Goal: Find specific page/section: Find specific page/section

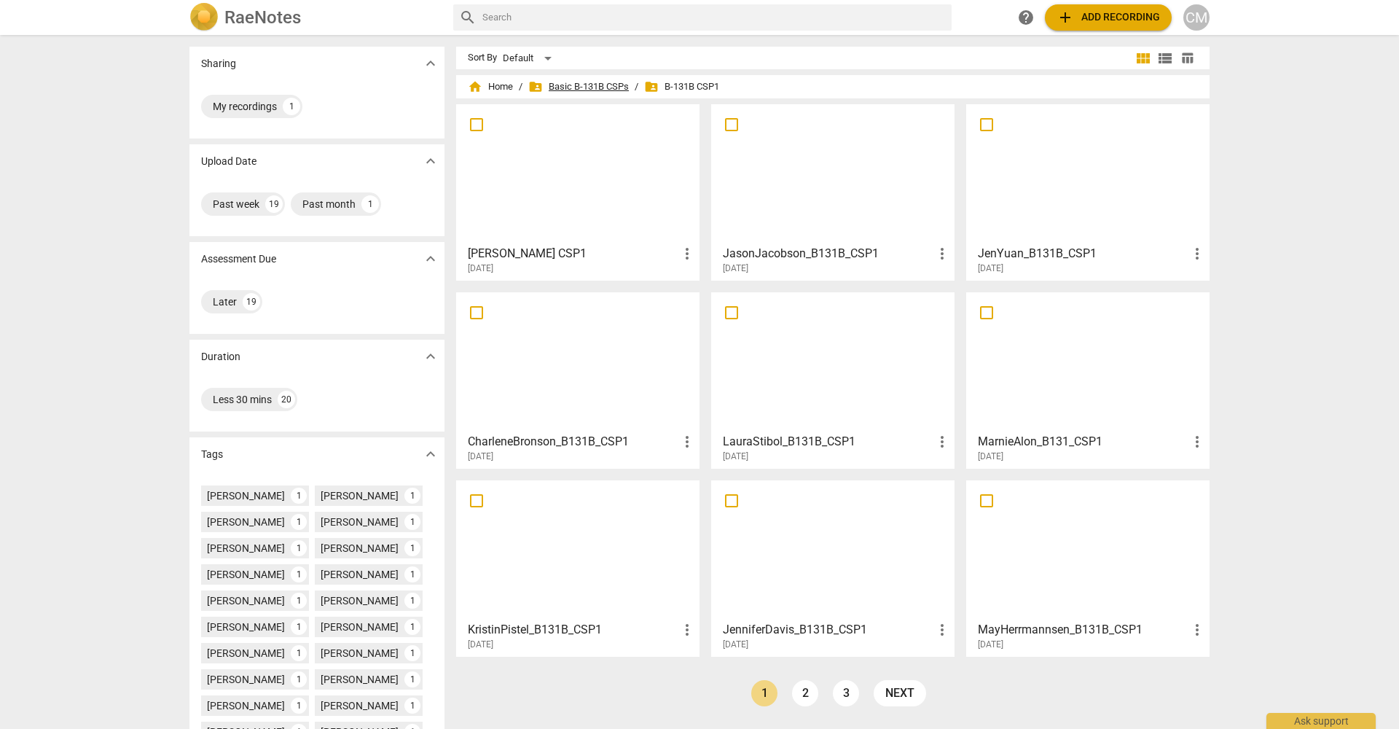
click at [574, 85] on span "folder_shared Basic B-131B CSPs" at bounding box center [578, 86] width 101 height 15
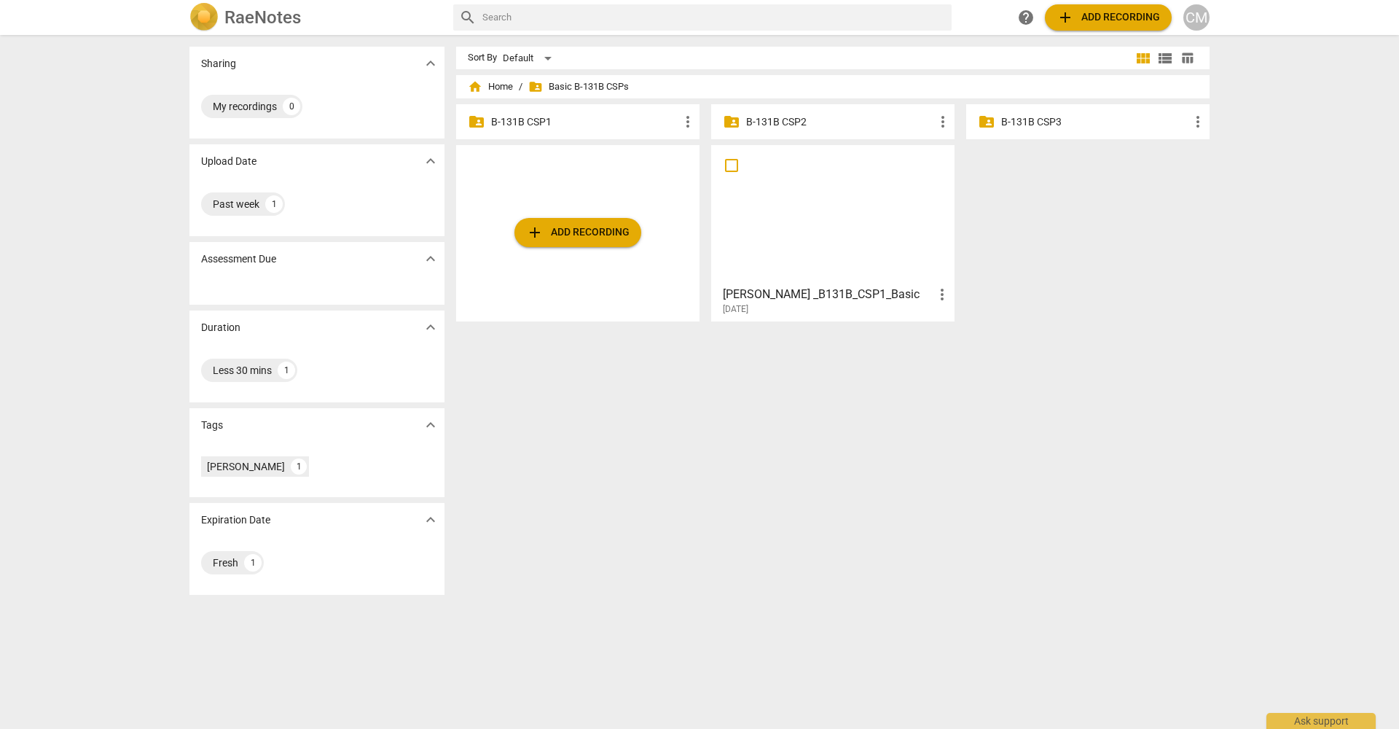
click at [587, 120] on p "B-131B CSP1" at bounding box center [585, 121] width 188 height 15
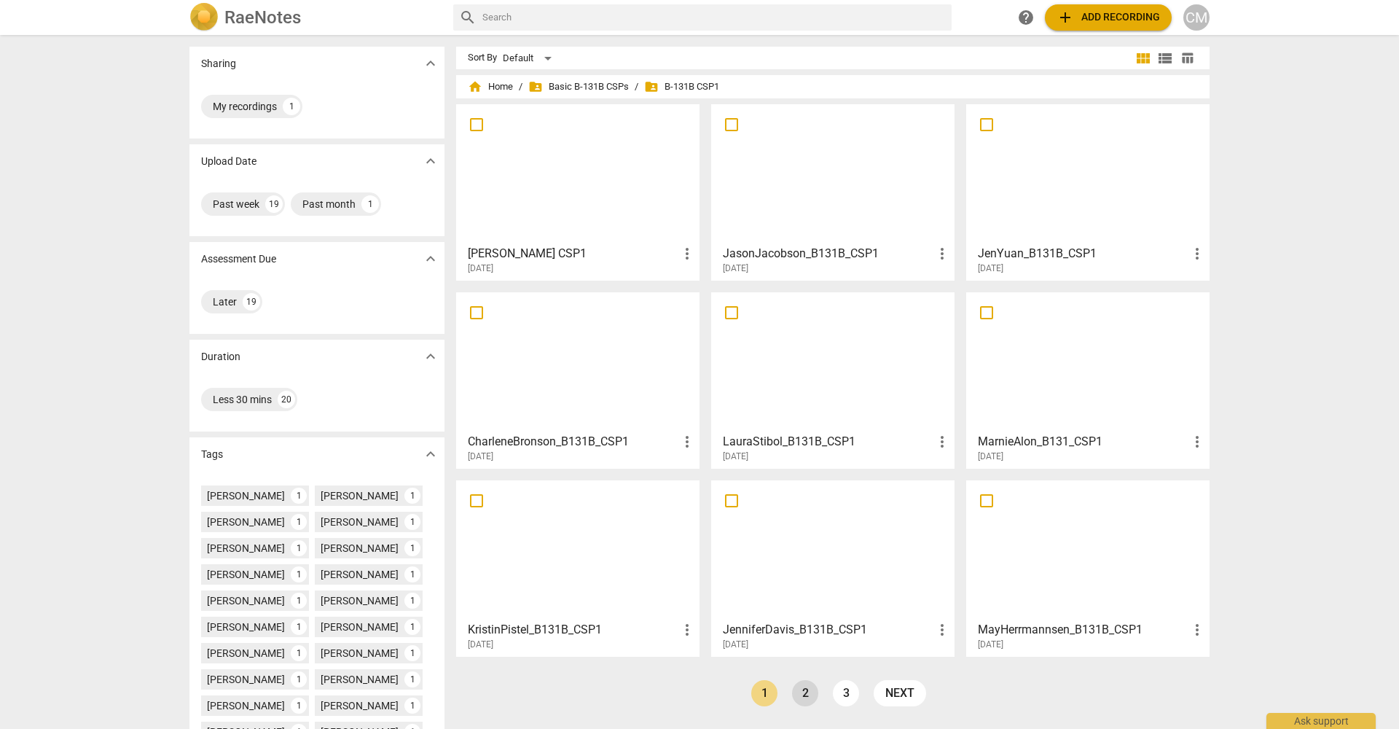
click at [804, 692] on link "2" at bounding box center [805, 693] width 26 height 26
click at [1057, 447] on h3 "LorraineCallaghan_B131B_CSP1" at bounding box center [1083, 441] width 211 height 17
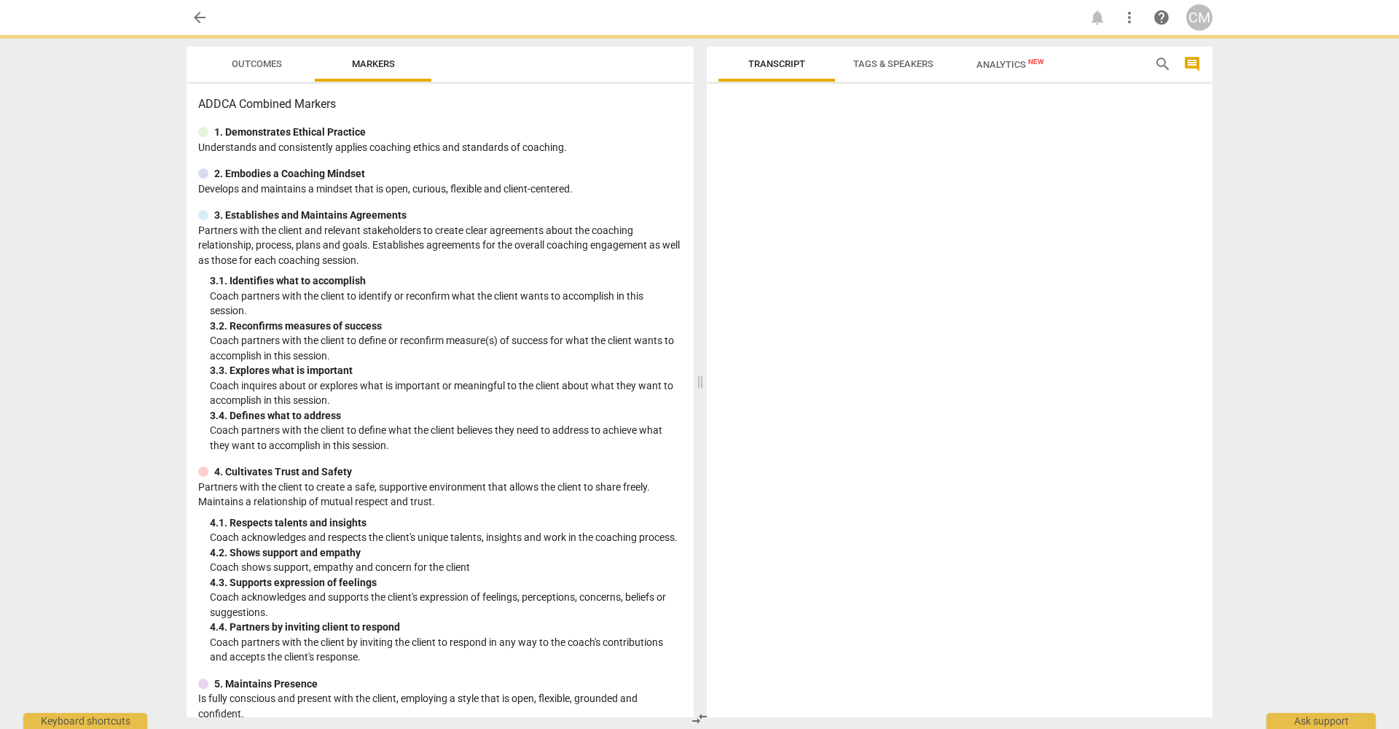
click at [261, 61] on span "Outcomes" at bounding box center [257, 63] width 50 height 11
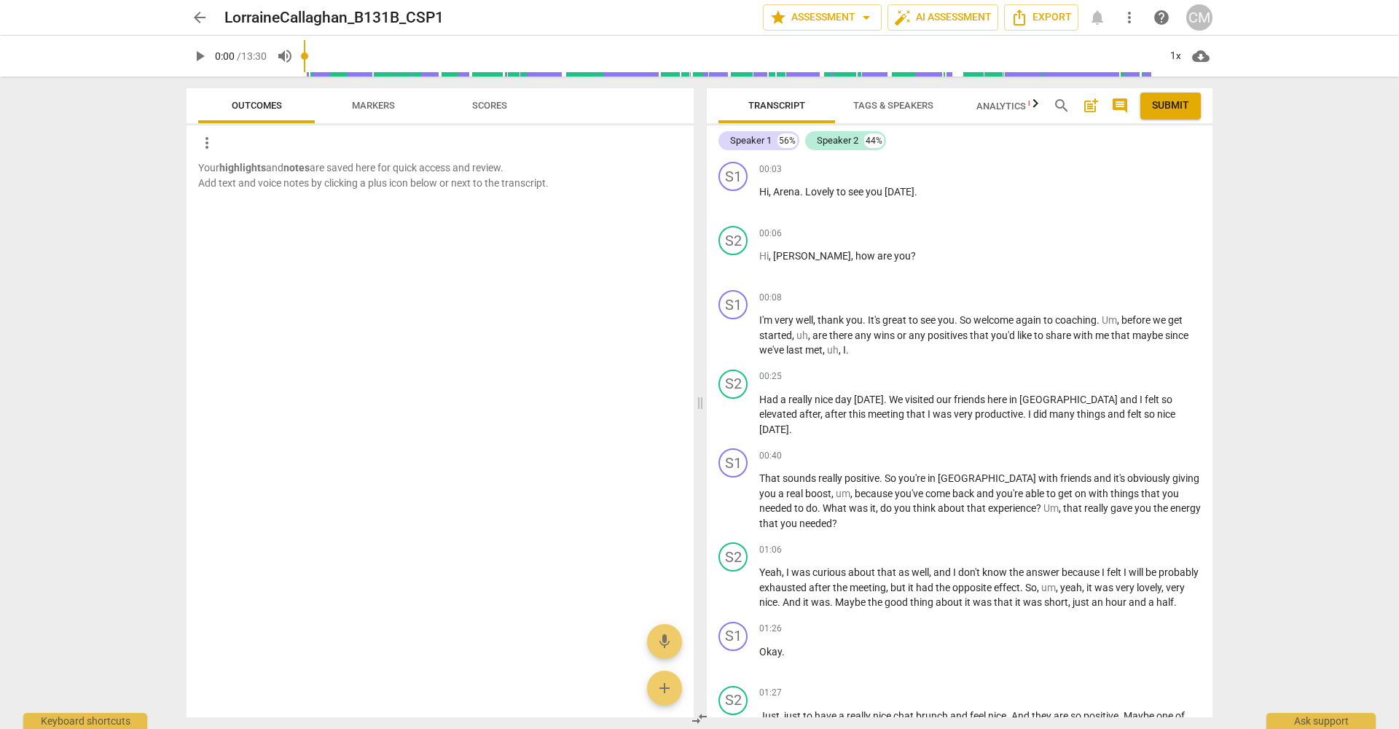
click at [203, 19] on span "arrow_back" at bounding box center [199, 17] width 17 height 17
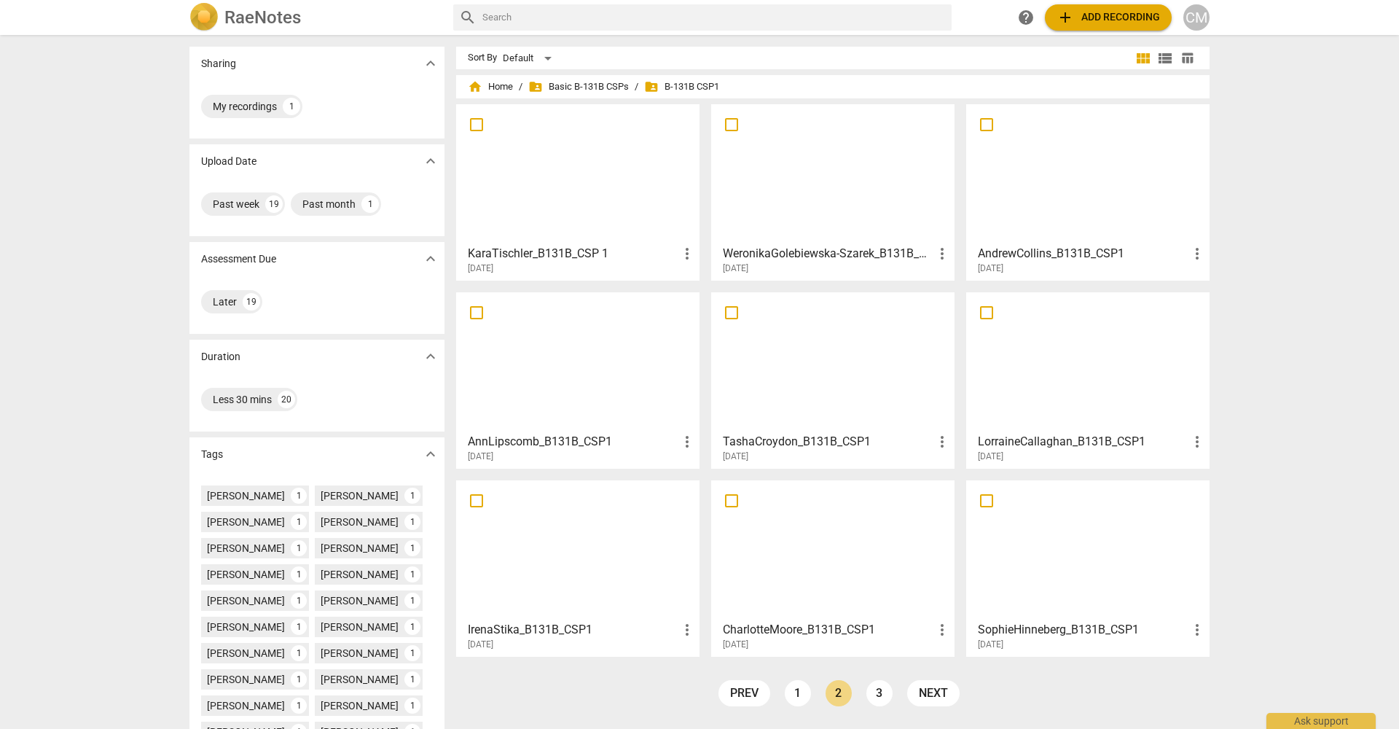
click at [853, 638] on h3 "CharlotteMoore_B131B_CSP1" at bounding box center [828, 629] width 211 height 17
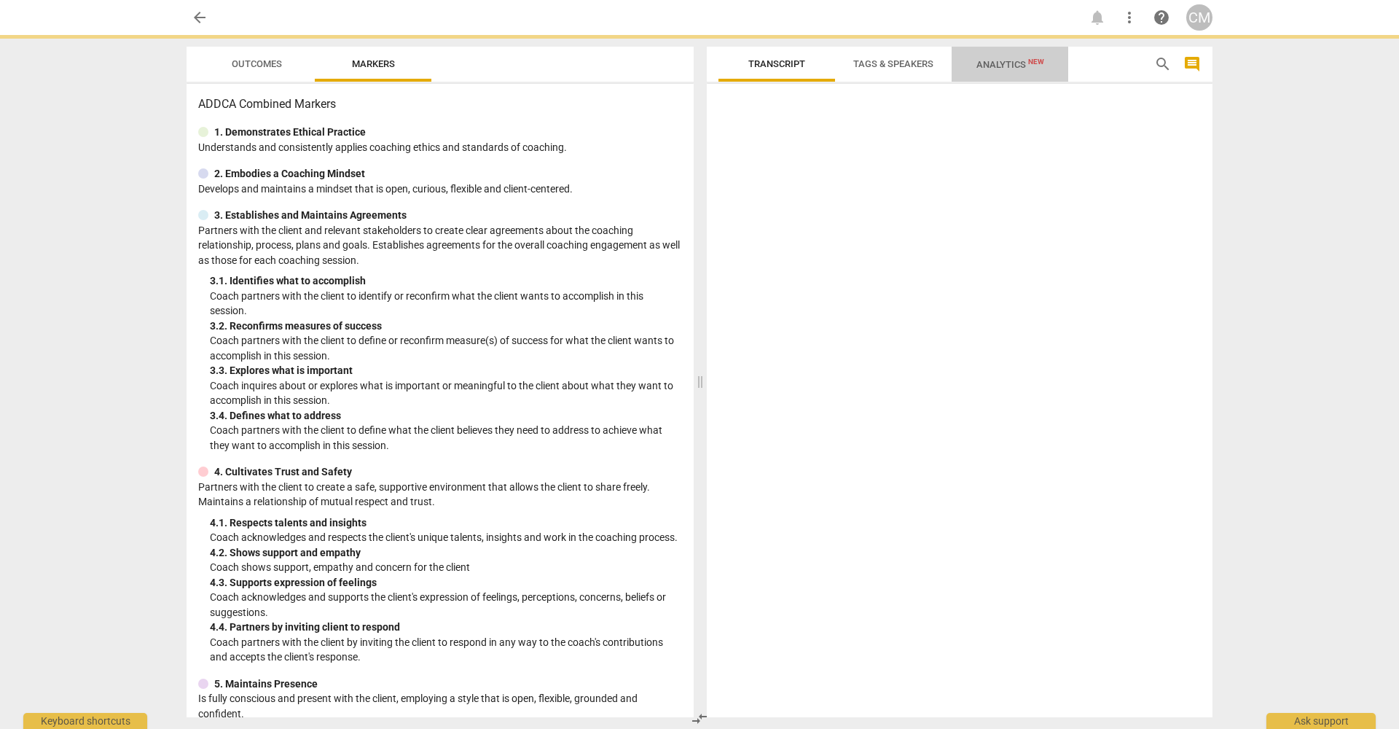
click at [1009, 63] on span "Analytics New" at bounding box center [1010, 64] width 68 height 11
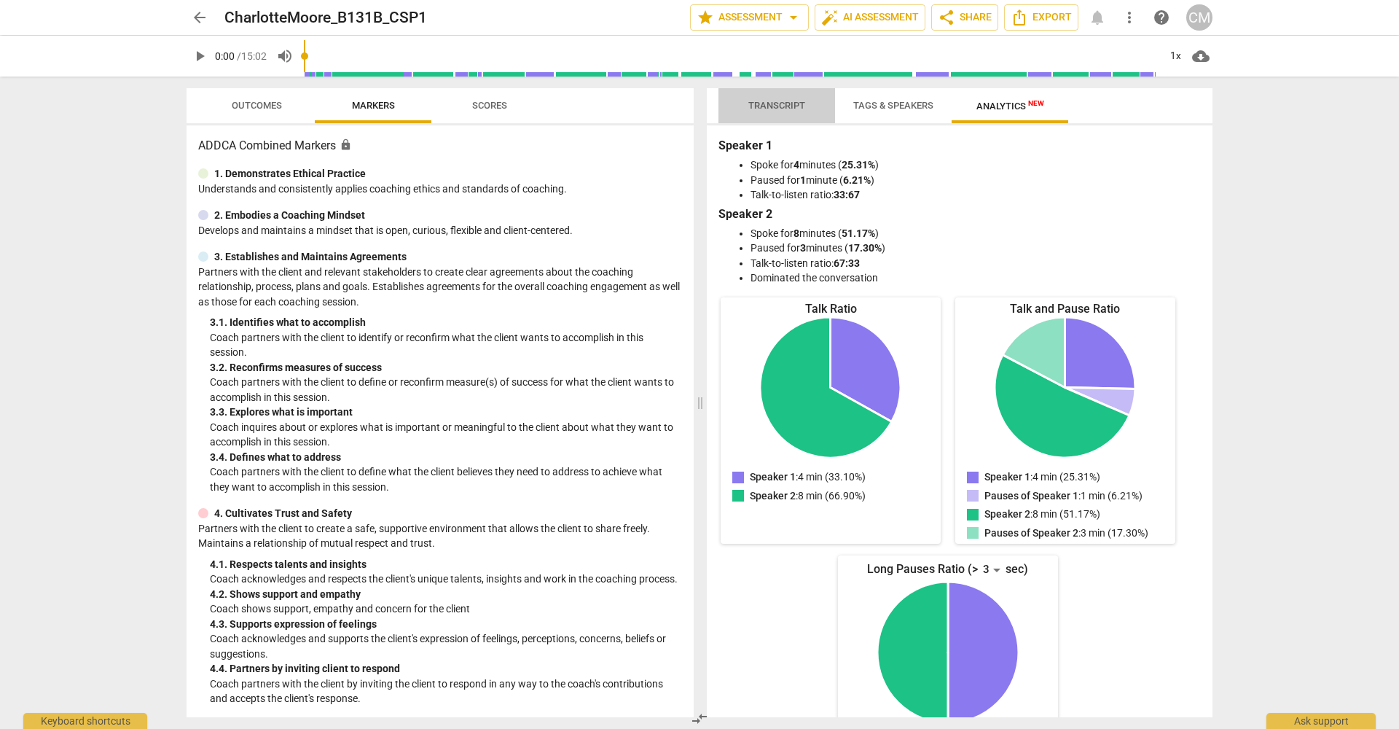
click at [799, 106] on span "Transcript" at bounding box center [776, 105] width 57 height 11
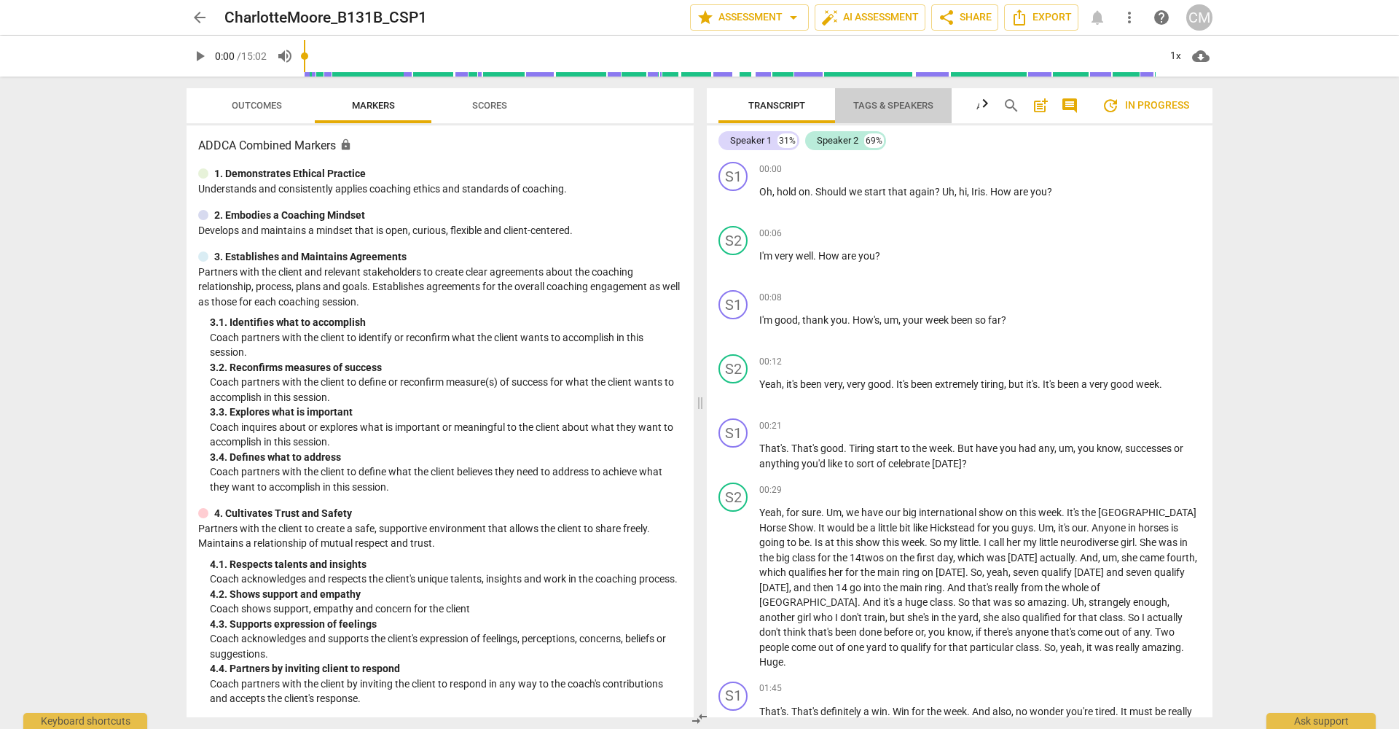
click at [891, 104] on span "Tags & Speakers" at bounding box center [893, 105] width 80 height 11
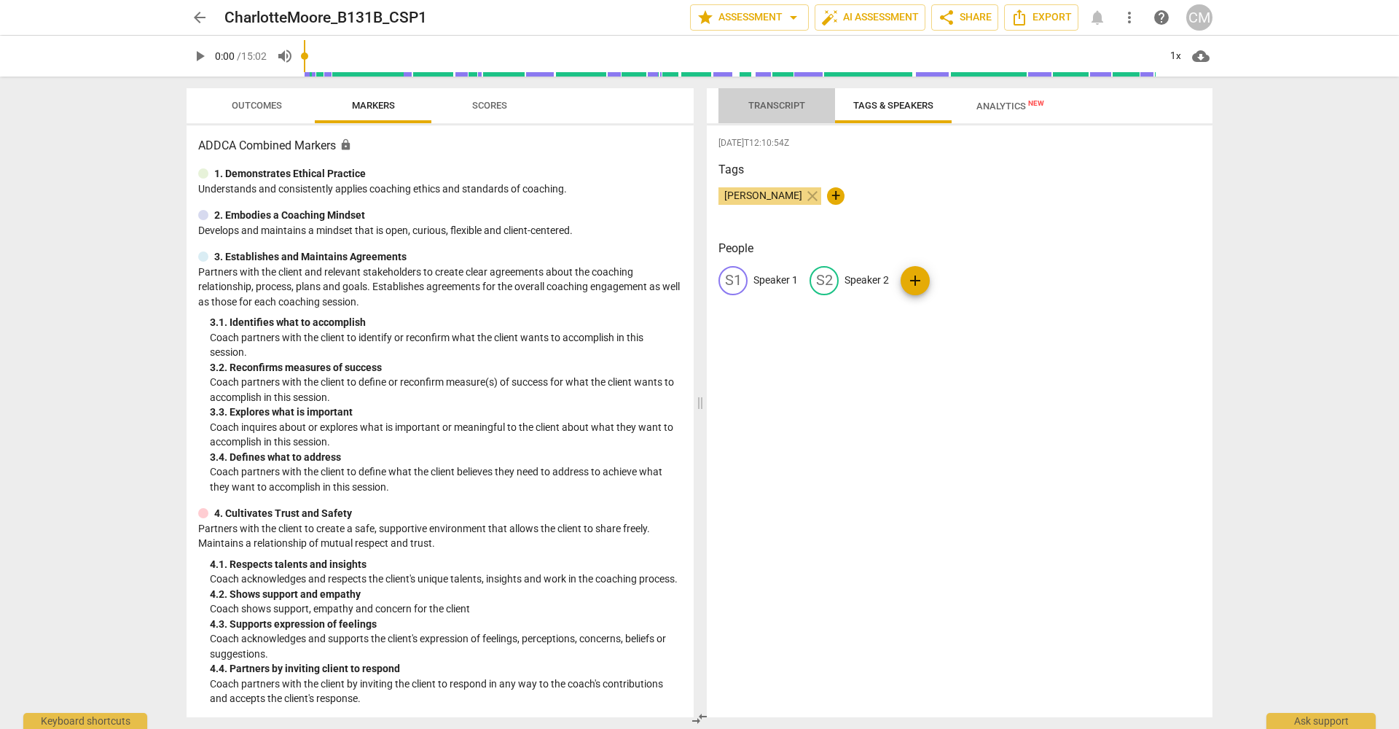
click at [782, 106] on span "Transcript" at bounding box center [776, 105] width 57 height 11
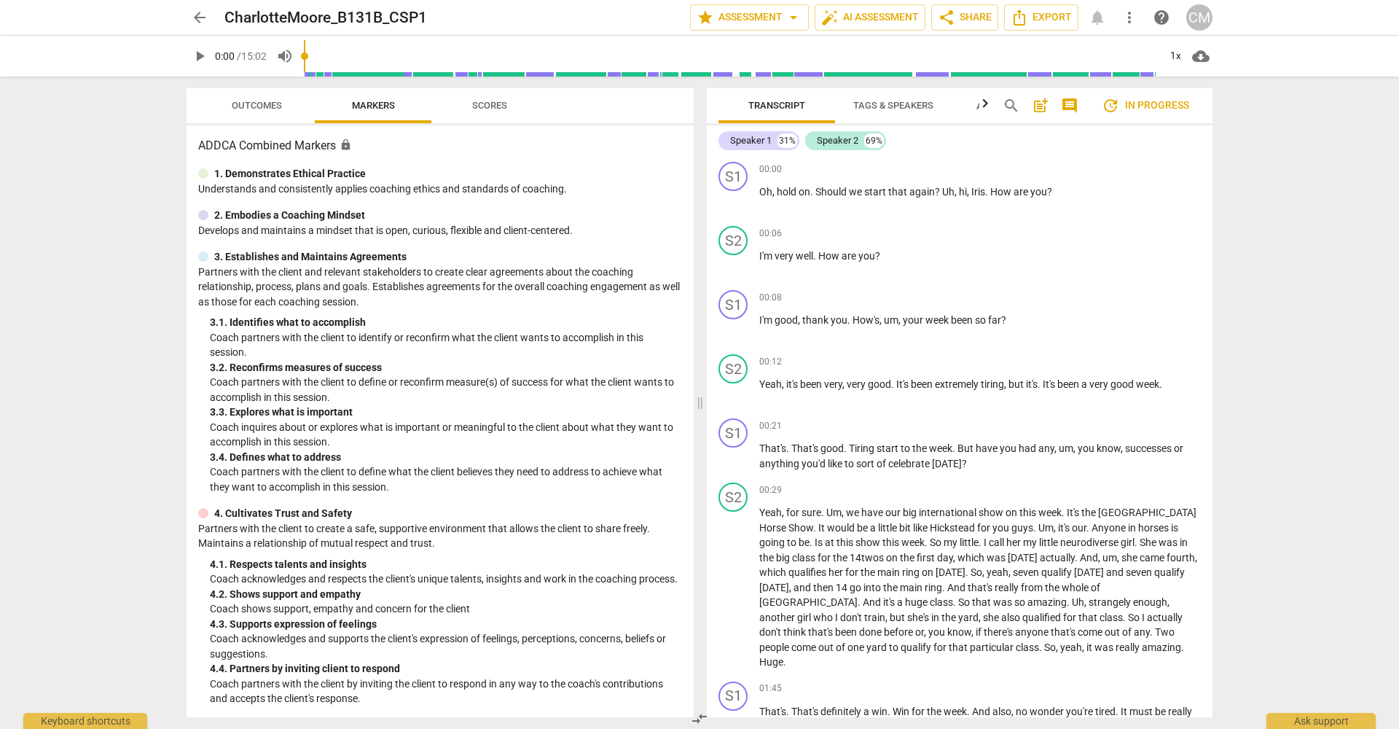
click at [917, 105] on span "Tags & Speakers" at bounding box center [893, 105] width 80 height 11
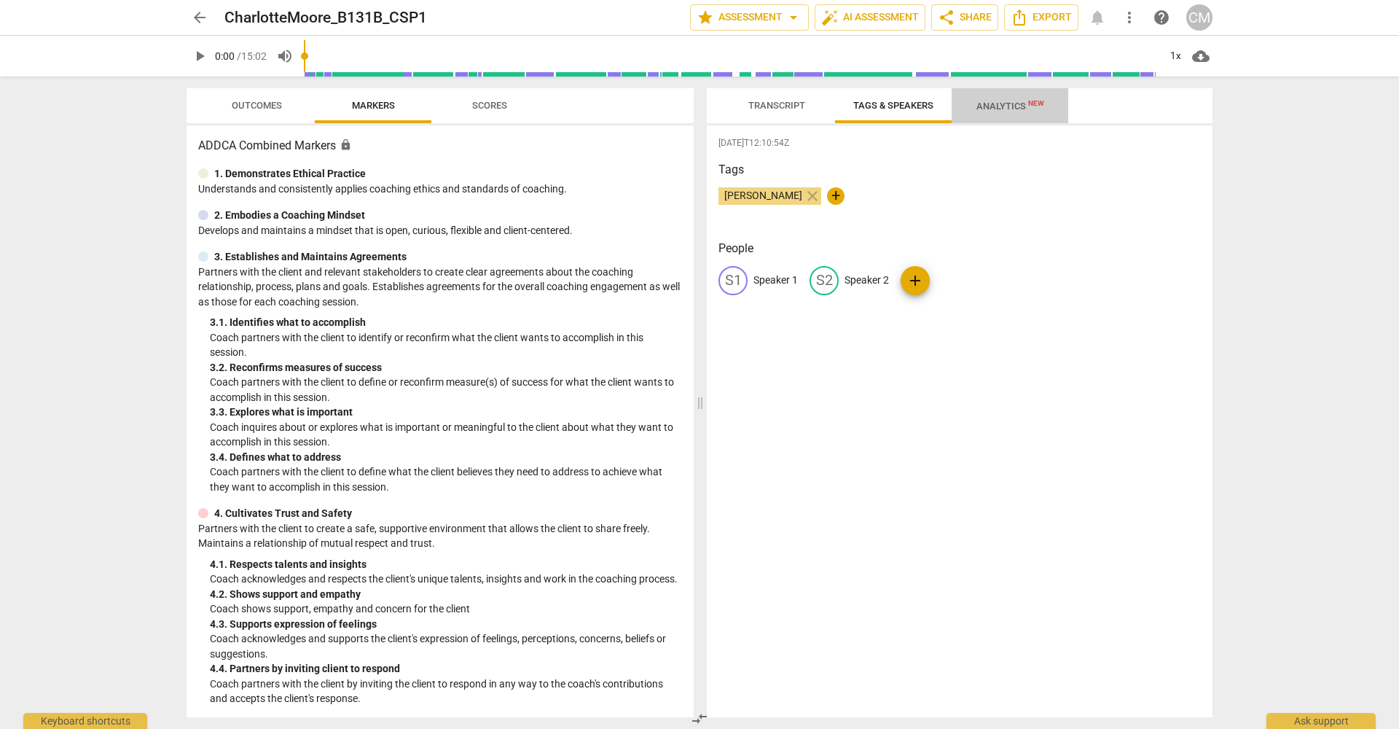
click at [1004, 103] on span "Analytics New" at bounding box center [1010, 106] width 68 height 11
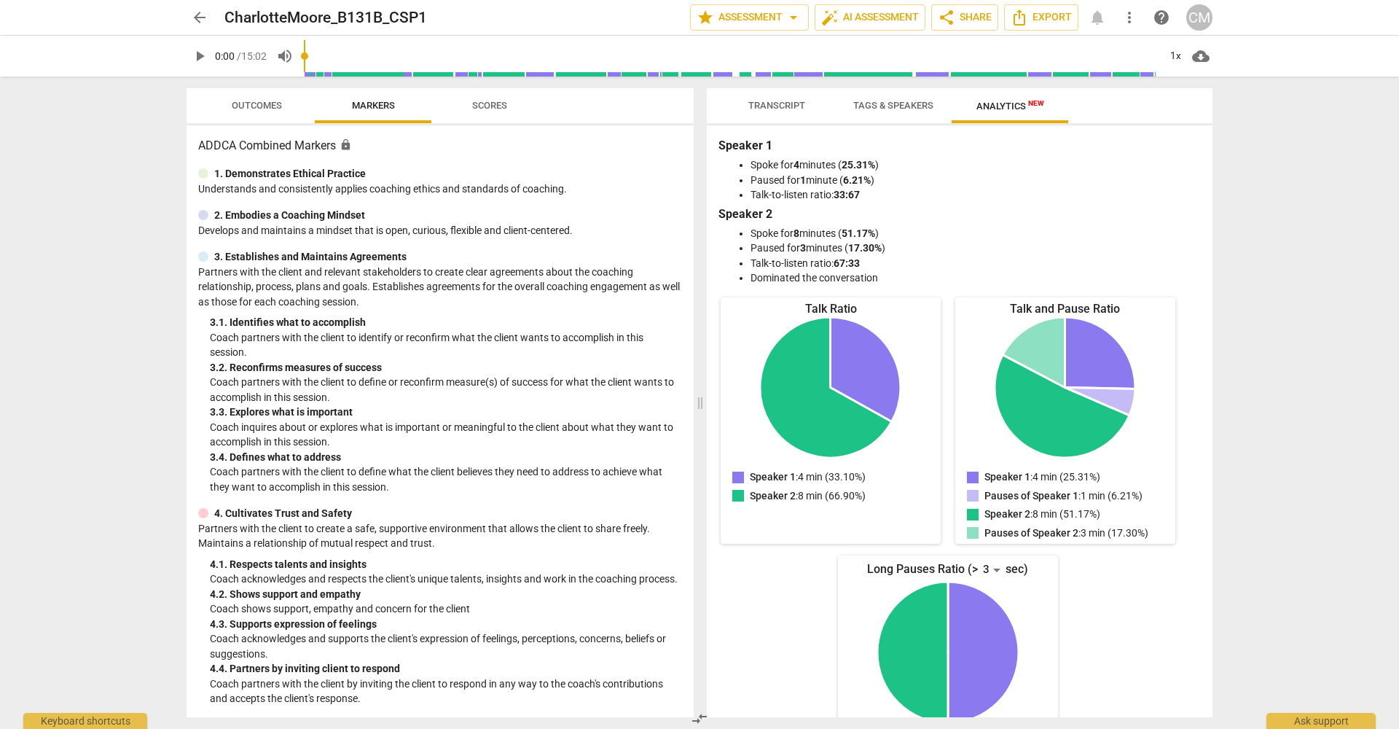
click at [780, 109] on span "Transcript" at bounding box center [776, 105] width 57 height 11
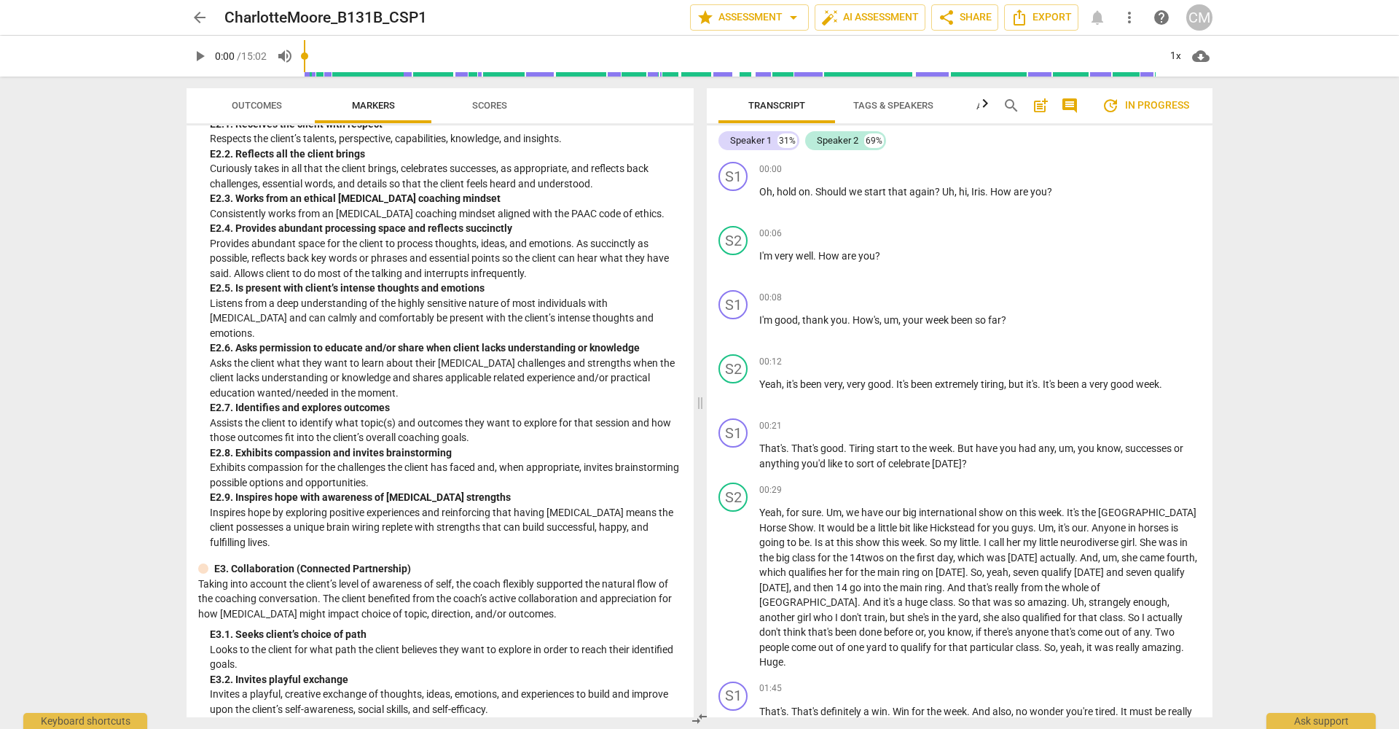
scroll to position [2637, 0]
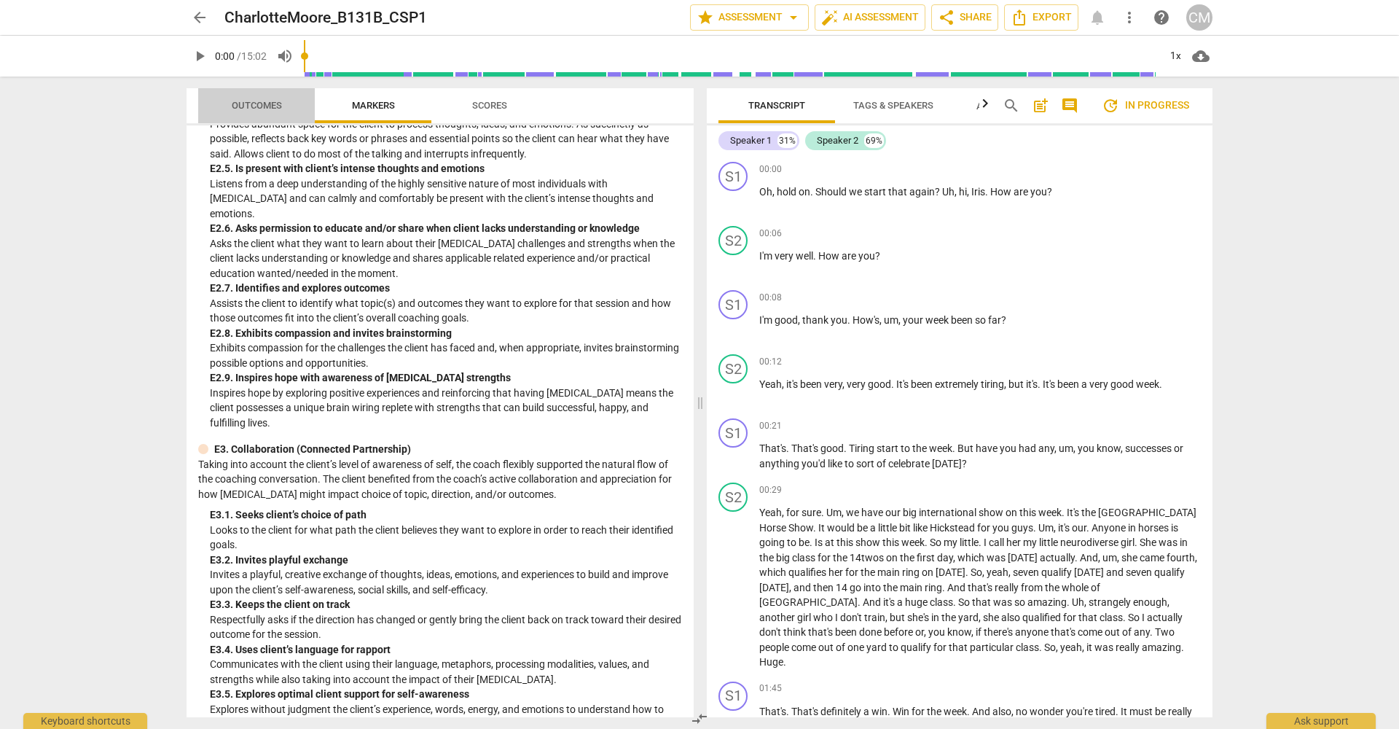
click at [257, 109] on span "Outcomes" at bounding box center [257, 105] width 50 height 11
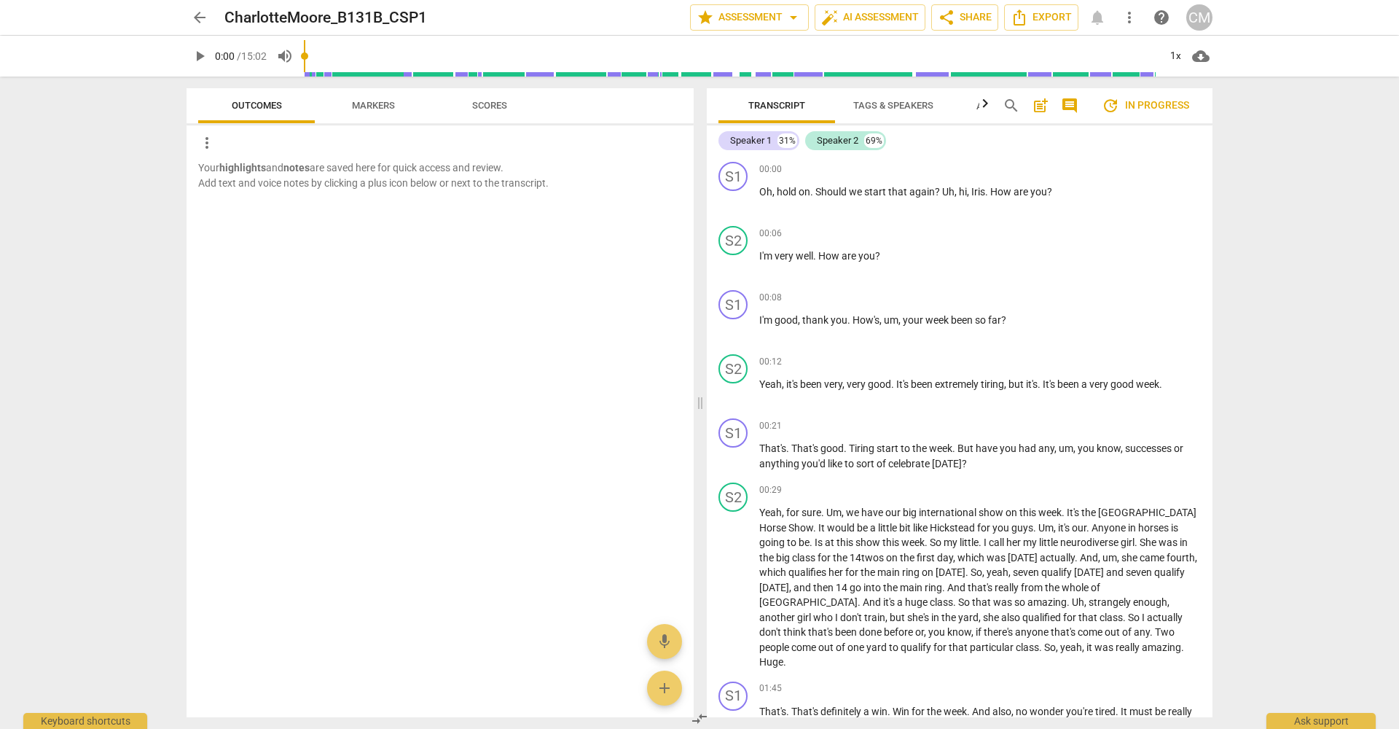
click at [198, 24] on span "arrow_back" at bounding box center [199, 17] width 17 height 17
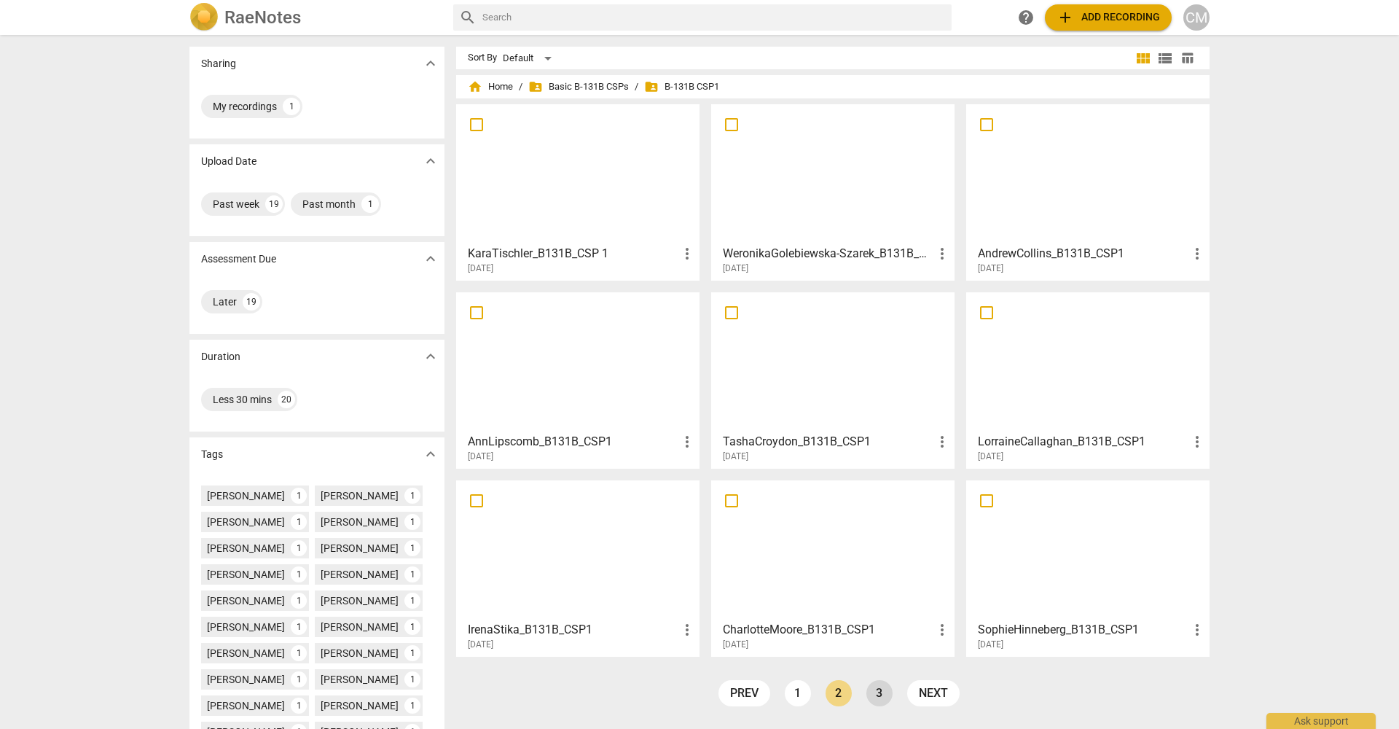
click at [881, 692] on link "3" at bounding box center [879, 693] width 26 height 26
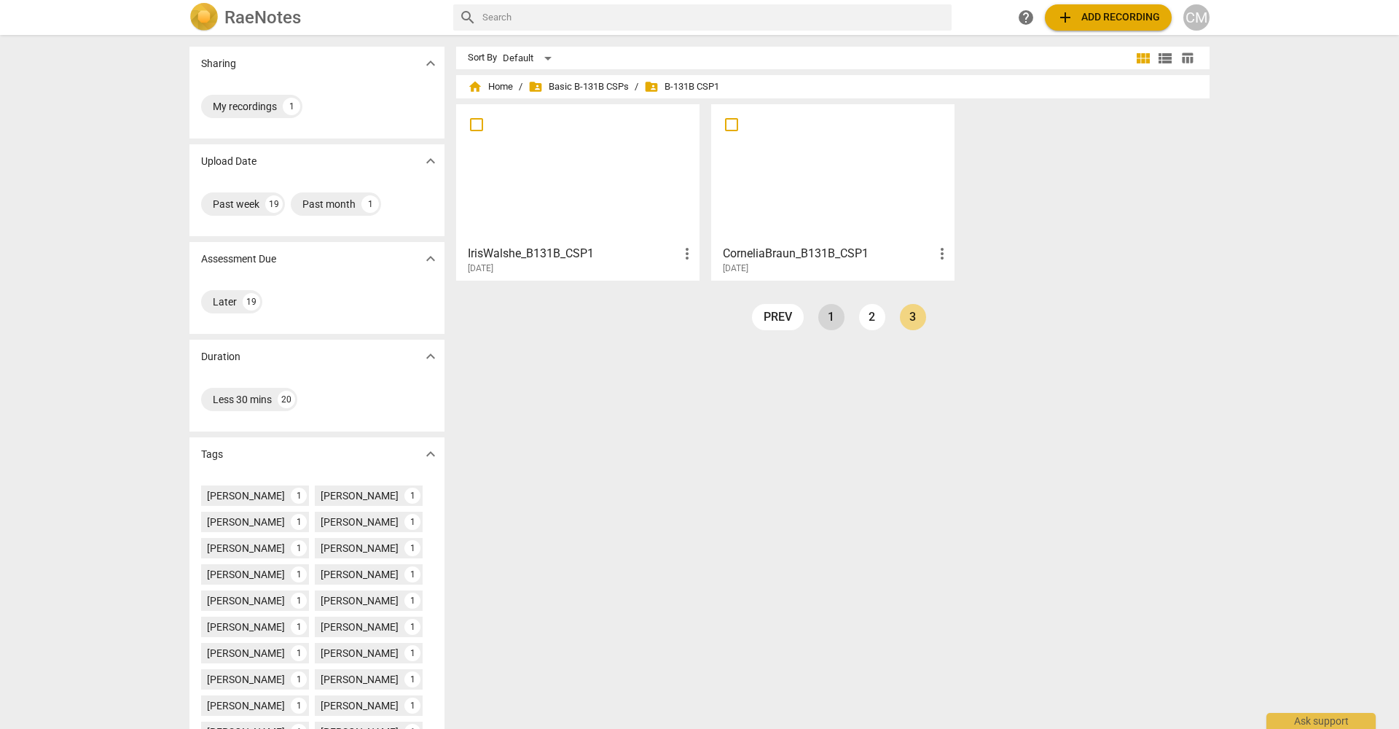
click at [821, 319] on link "1" at bounding box center [831, 317] width 26 height 26
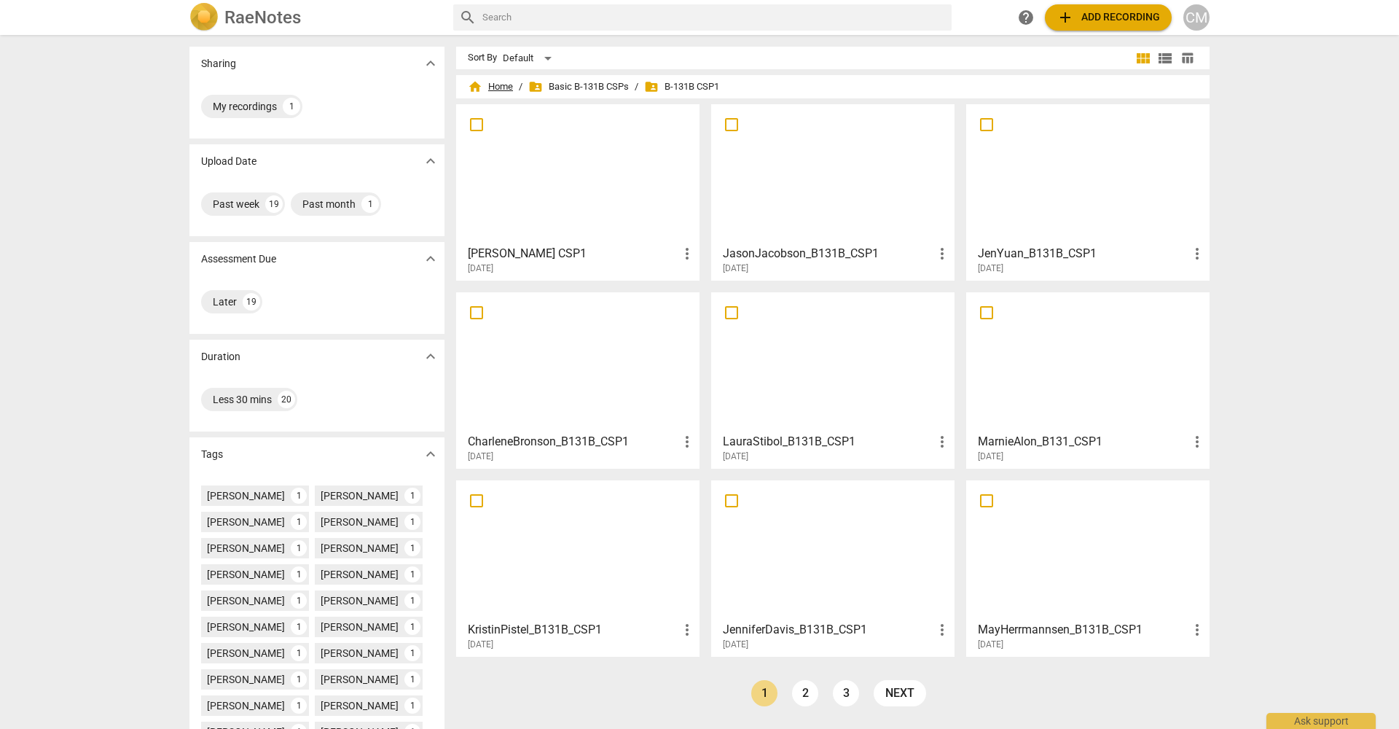
click at [498, 86] on span "home Home" at bounding box center [490, 86] width 45 height 15
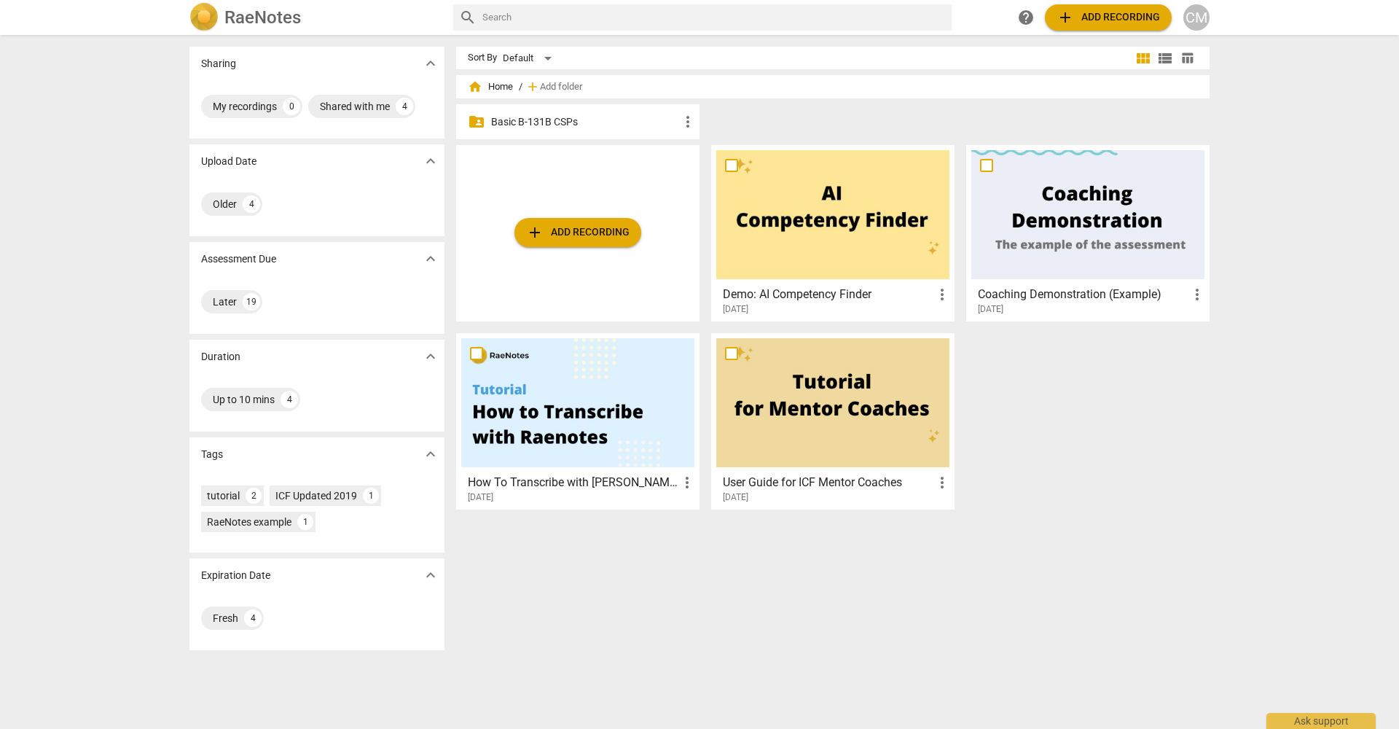
click at [564, 115] on p "Basic B-131B CSPs" at bounding box center [585, 121] width 188 height 15
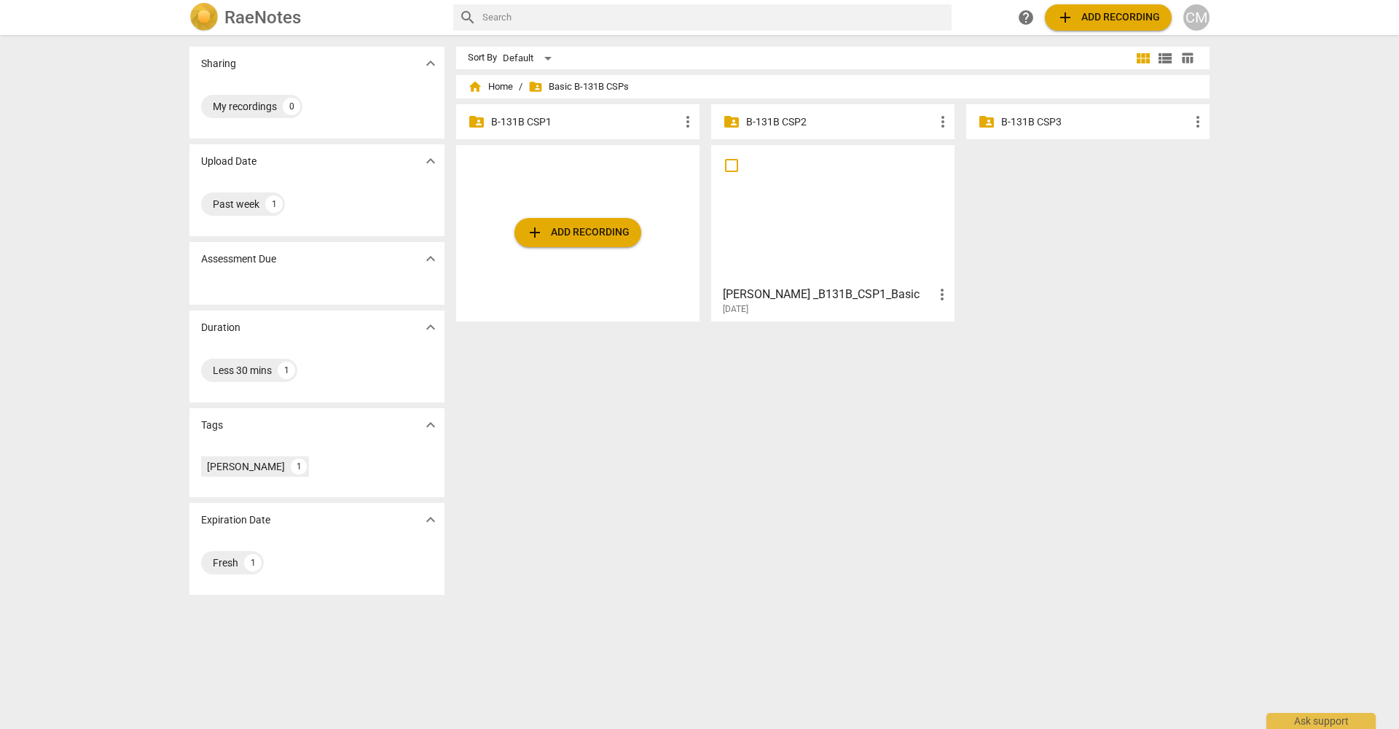
click at [574, 122] on p "B-131B CSP1" at bounding box center [585, 121] width 188 height 15
